Goal: Find specific page/section: Find specific page/section

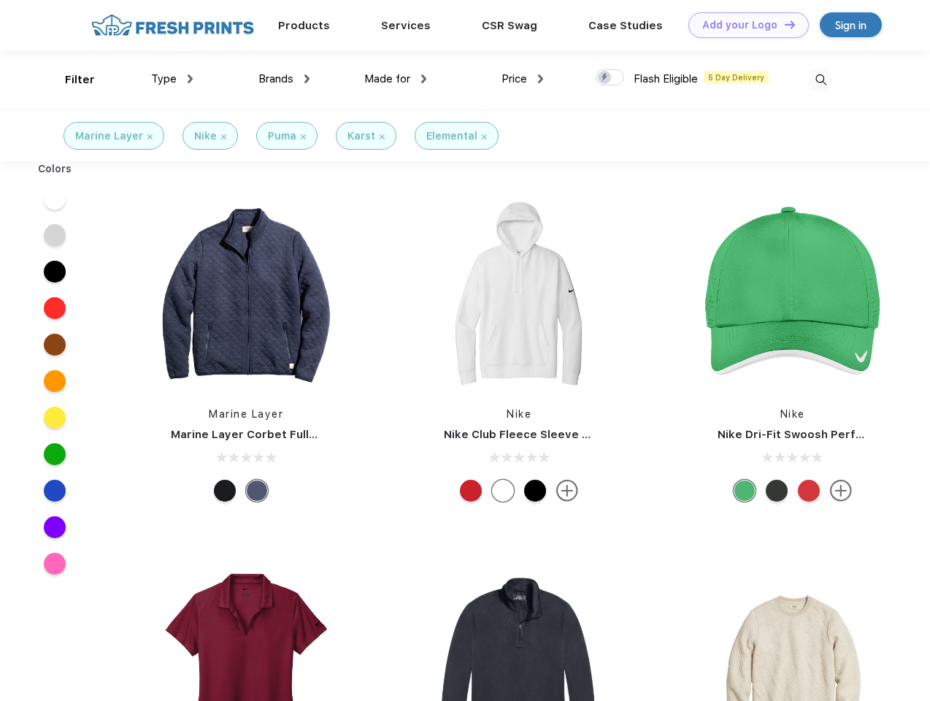
click at [743, 25] on link "Add your Logo Design Tool" at bounding box center [748, 25] width 120 height 26
click at [0, 0] on div "Design Tool" at bounding box center [0, 0] width 0 height 0
click at [783, 24] on link "Add your Logo Design Tool" at bounding box center [748, 25] width 120 height 26
click at [70, 80] on div "Filter" at bounding box center [80, 80] width 30 height 17
click at [172, 79] on span "Type" at bounding box center [164, 78] width 26 height 13
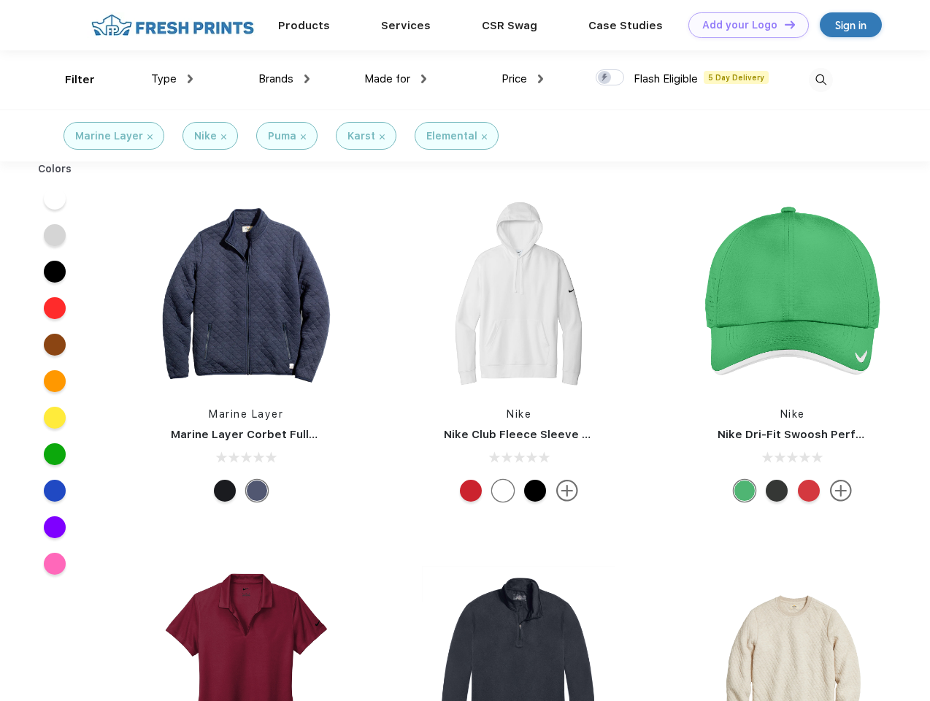
click at [284, 79] on span "Brands" at bounding box center [275, 78] width 35 height 13
click at [396, 79] on span "Made for" at bounding box center [387, 78] width 46 height 13
click at [523, 79] on span "Price" at bounding box center [514, 78] width 26 height 13
click at [610, 78] on div at bounding box center [610, 77] width 28 height 16
click at [605, 78] on input "checkbox" at bounding box center [600, 73] width 9 height 9
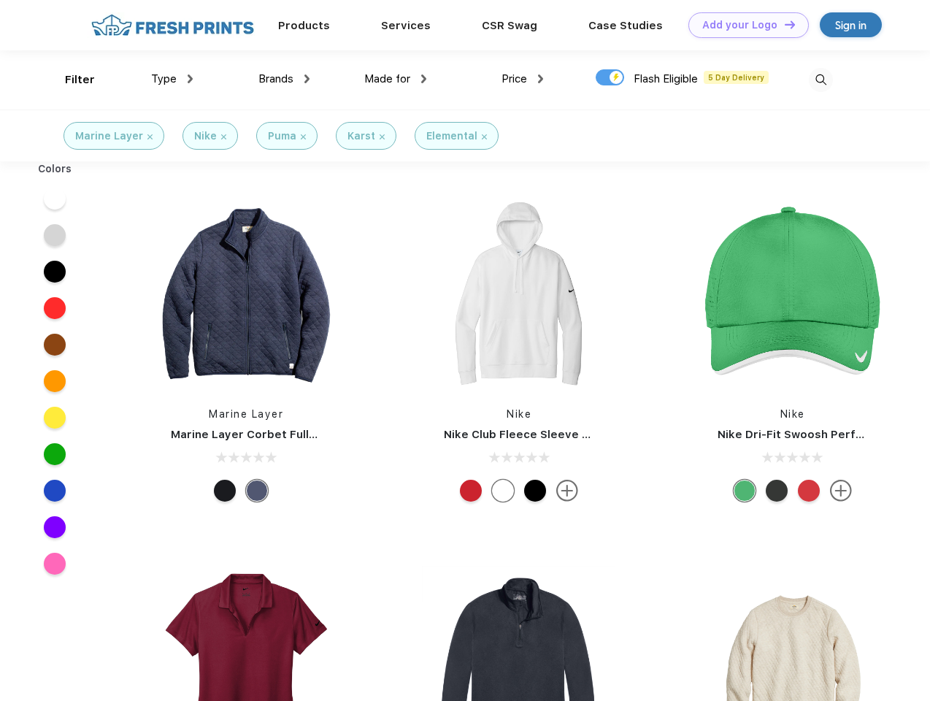
click at [820, 80] on img at bounding box center [821, 80] width 24 height 24
